Goal: Transaction & Acquisition: Subscribe to service/newsletter

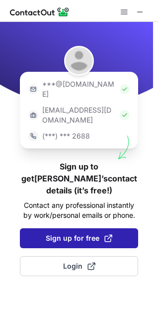
click at [70, 233] on span "Sign up for free" at bounding box center [79, 238] width 67 height 10
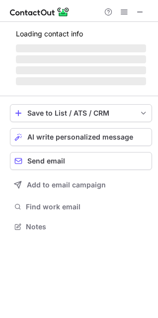
scroll to position [5, 5]
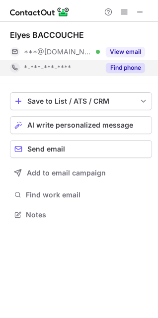
drag, startPoint x: 124, startPoint y: 53, endPoint x: 122, endPoint y: 59, distance: 6.8
click at [124, 52] on button "View email" at bounding box center [125, 52] width 39 height 10
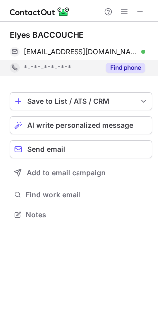
click at [116, 71] on button "Find phone" at bounding box center [125, 68] width 39 height 10
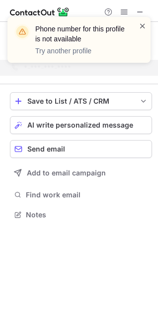
click at [145, 22] on span at bounding box center [143, 26] width 8 height 10
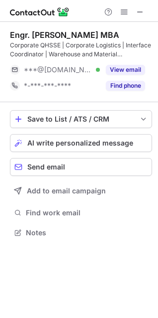
scroll to position [225, 158]
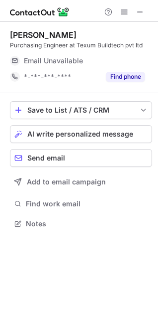
scroll to position [219, 158]
